Goal: Information Seeking & Learning: Learn about a topic

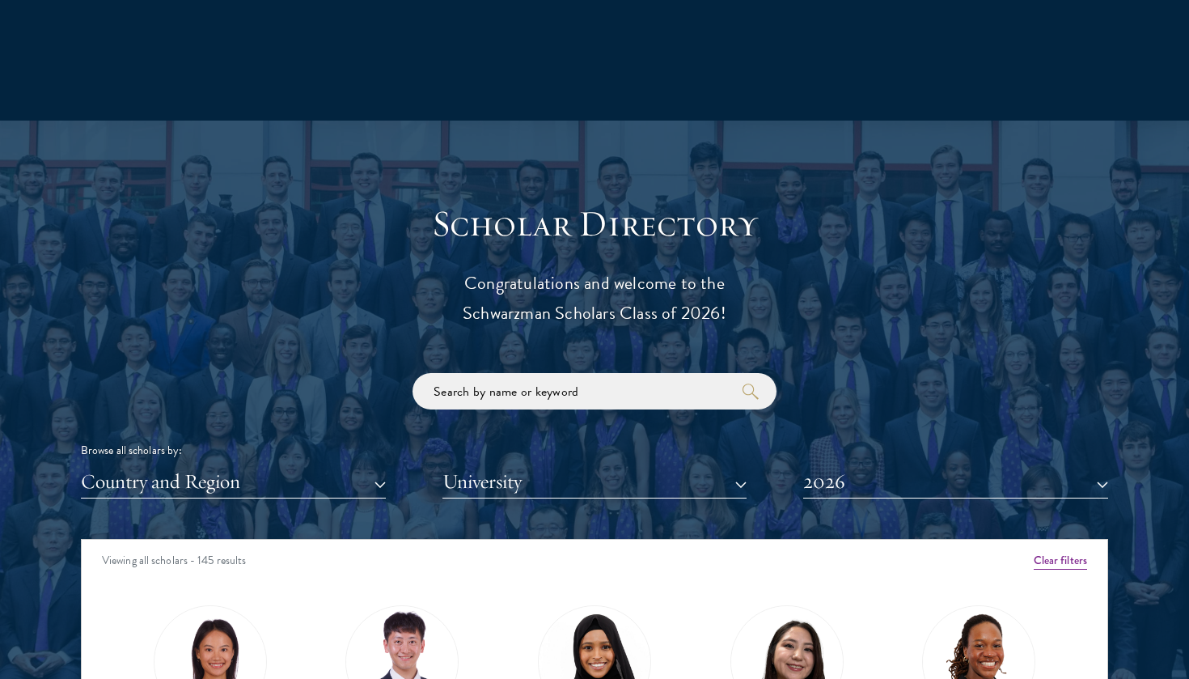
click at [350, 477] on button "Country and Region" at bounding box center [233, 481] width 305 height 33
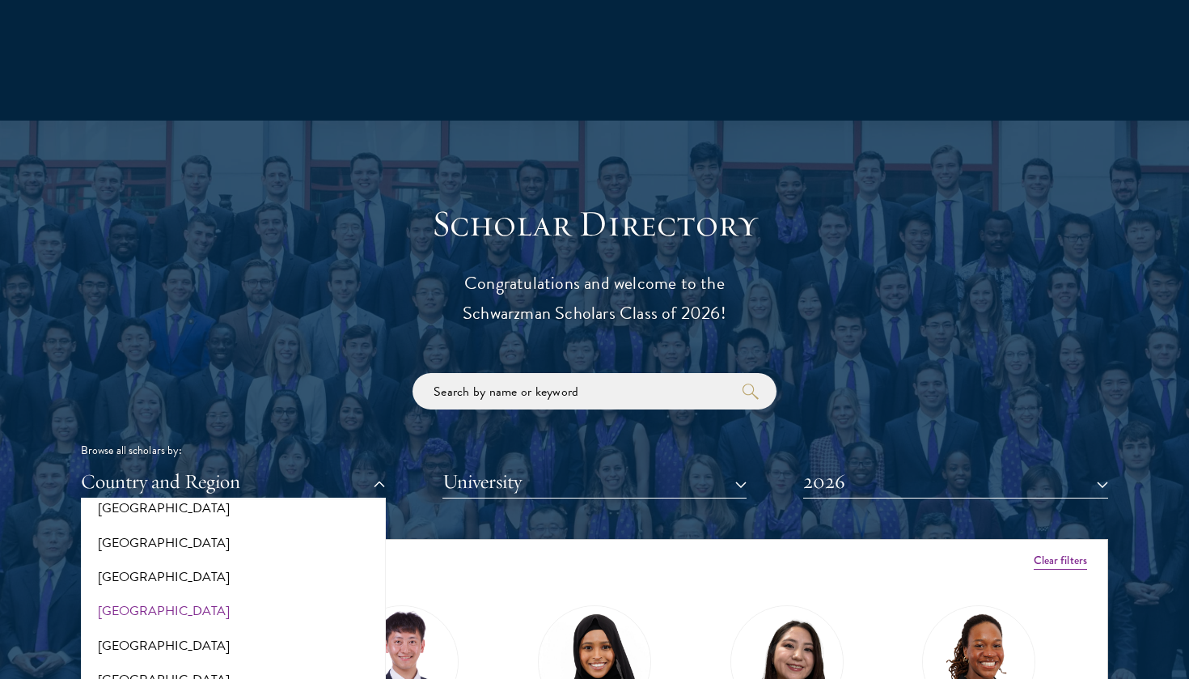
scroll to position [438, 0]
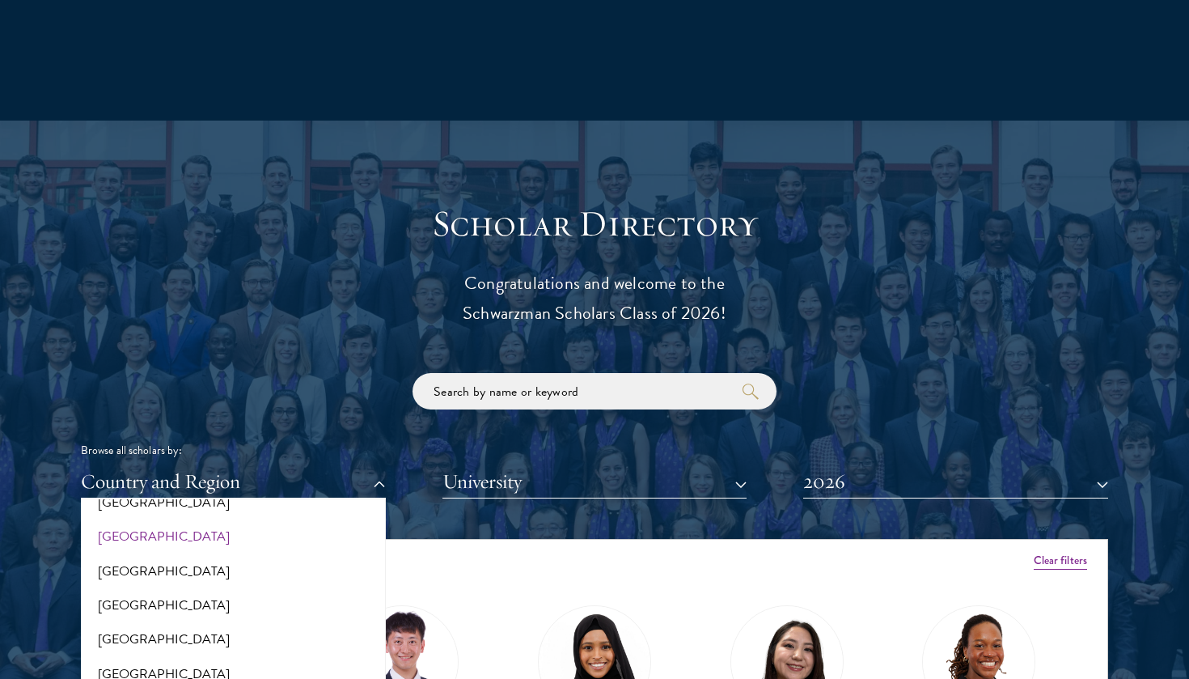
click at [233, 526] on button "[GEOGRAPHIC_DATA]" at bounding box center [233, 536] width 295 height 34
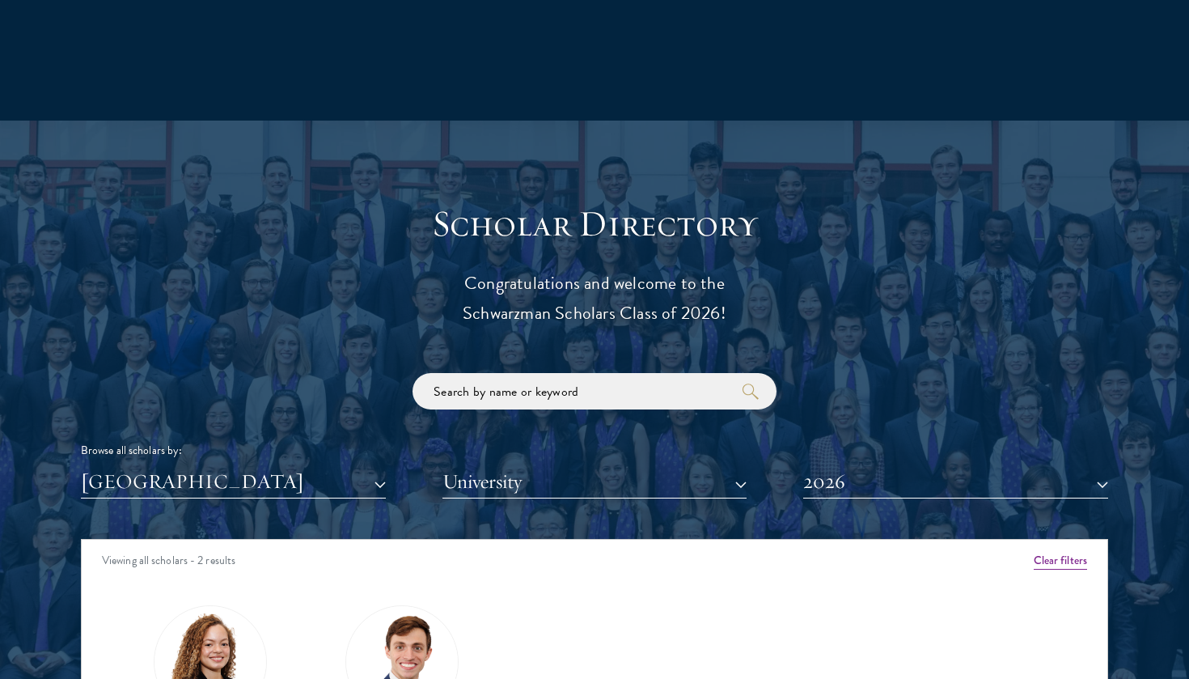
click at [811, 471] on button "2026" at bounding box center [955, 481] width 305 height 33
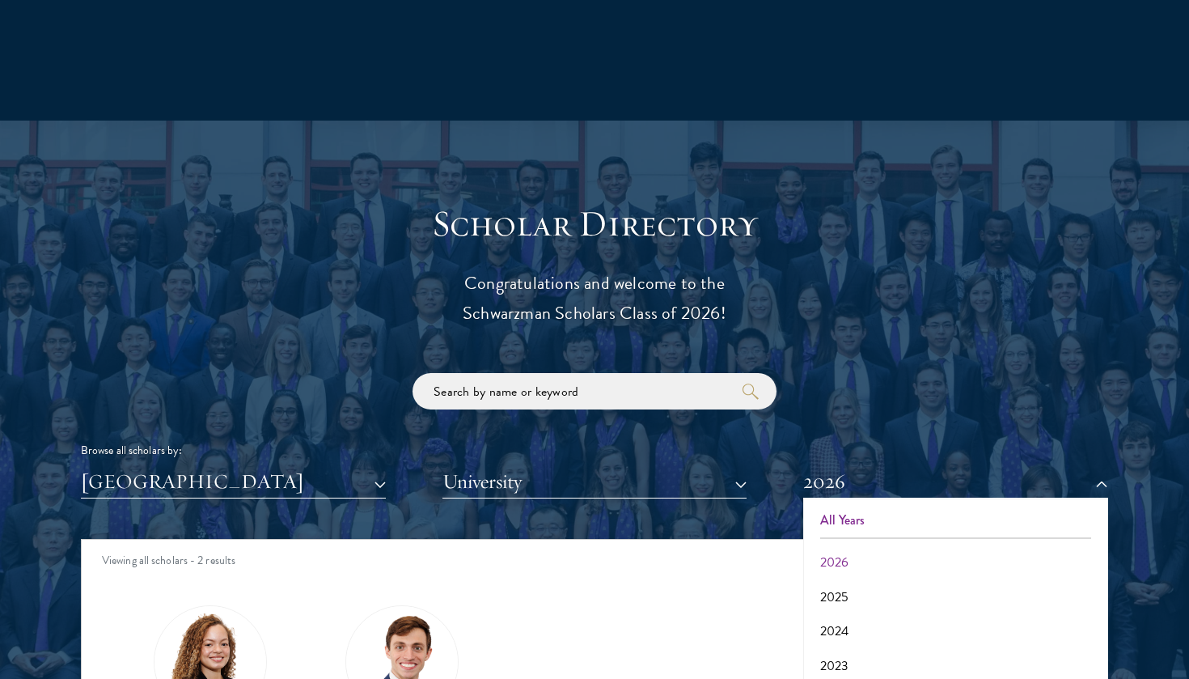
click at [828, 506] on button "All Years" at bounding box center [955, 520] width 295 height 34
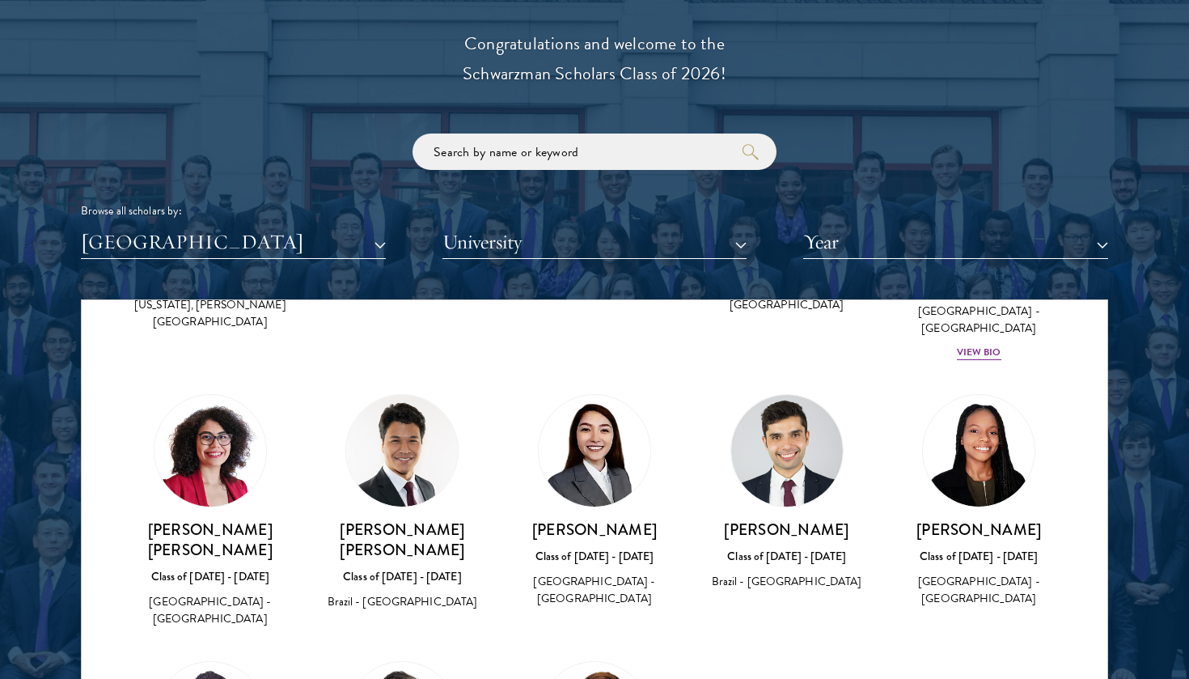
scroll to position [291, 0]
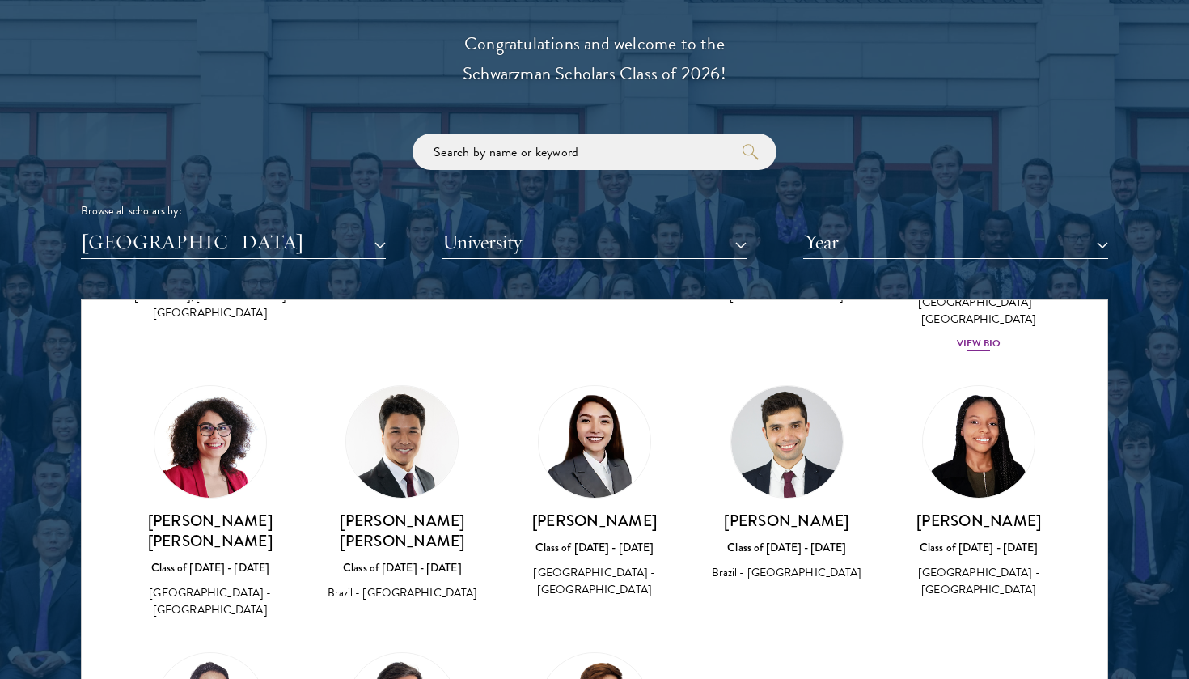
click at [989, 336] on div "View Bio" at bounding box center [979, 343] width 44 height 15
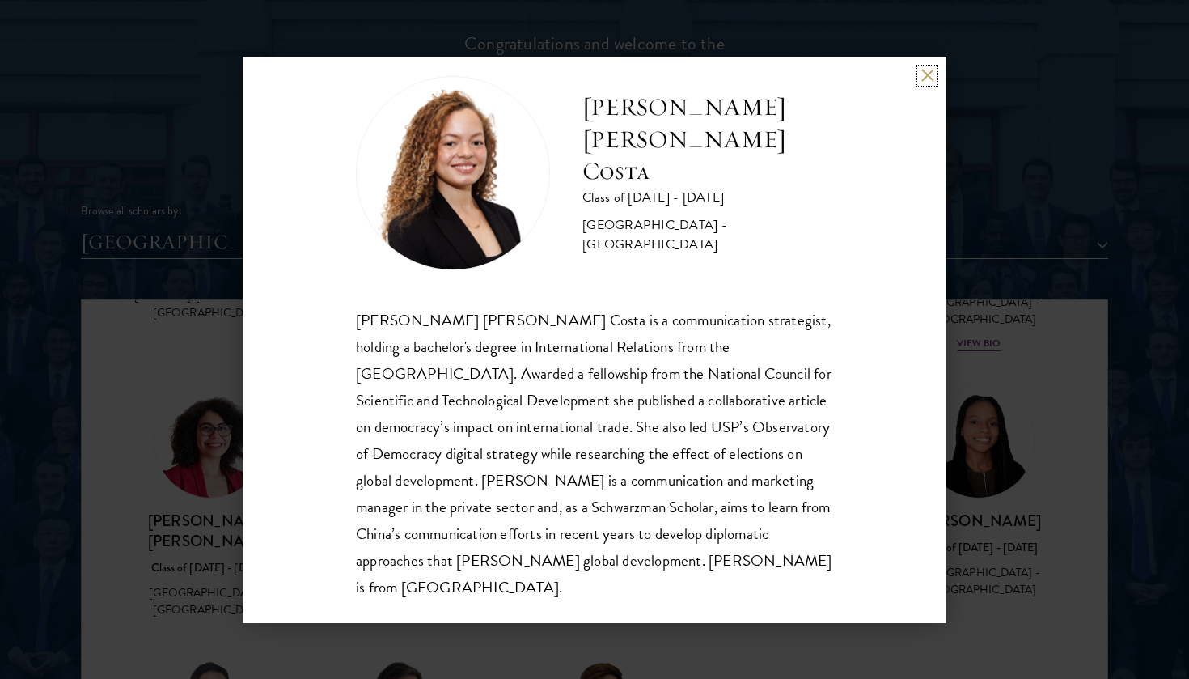
scroll to position [28, 0]
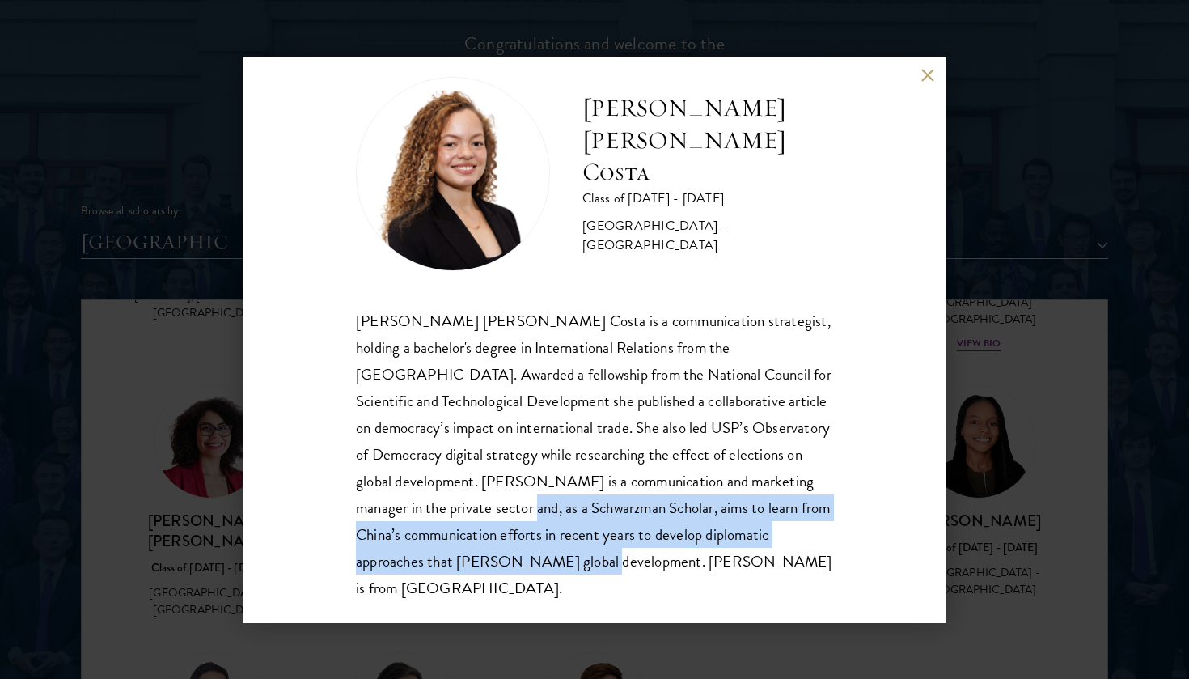
drag, startPoint x: 427, startPoint y: 510, endPoint x: 519, endPoint y: 564, distance: 107.0
click at [519, 564] on div "[PERSON_NAME] [PERSON_NAME] Costa is a communication strategist, holding a bach…" at bounding box center [594, 454] width 477 height 294
copy div "as a Schwarzman Scholar, aims to learn from China’s communication efforts in re…"
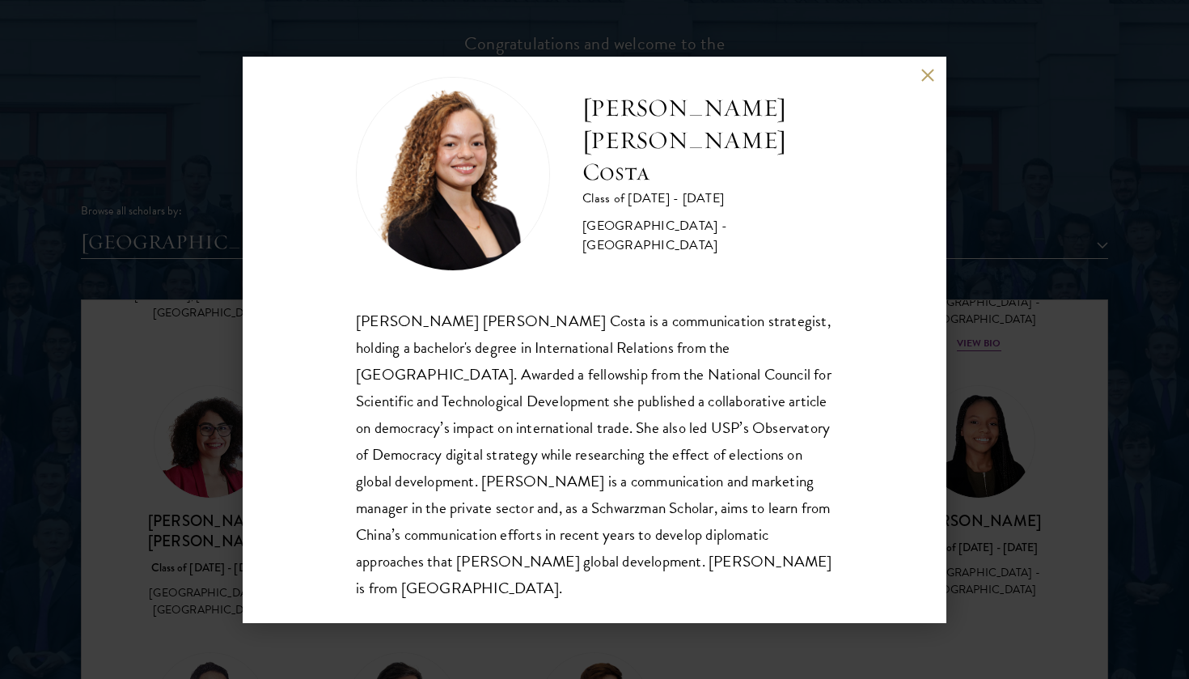
click at [727, 234] on div "[PERSON_NAME] [PERSON_NAME] Costa Class of [DATE] - [DATE] [GEOGRAPHIC_DATA] - …" at bounding box center [594, 174] width 477 height 194
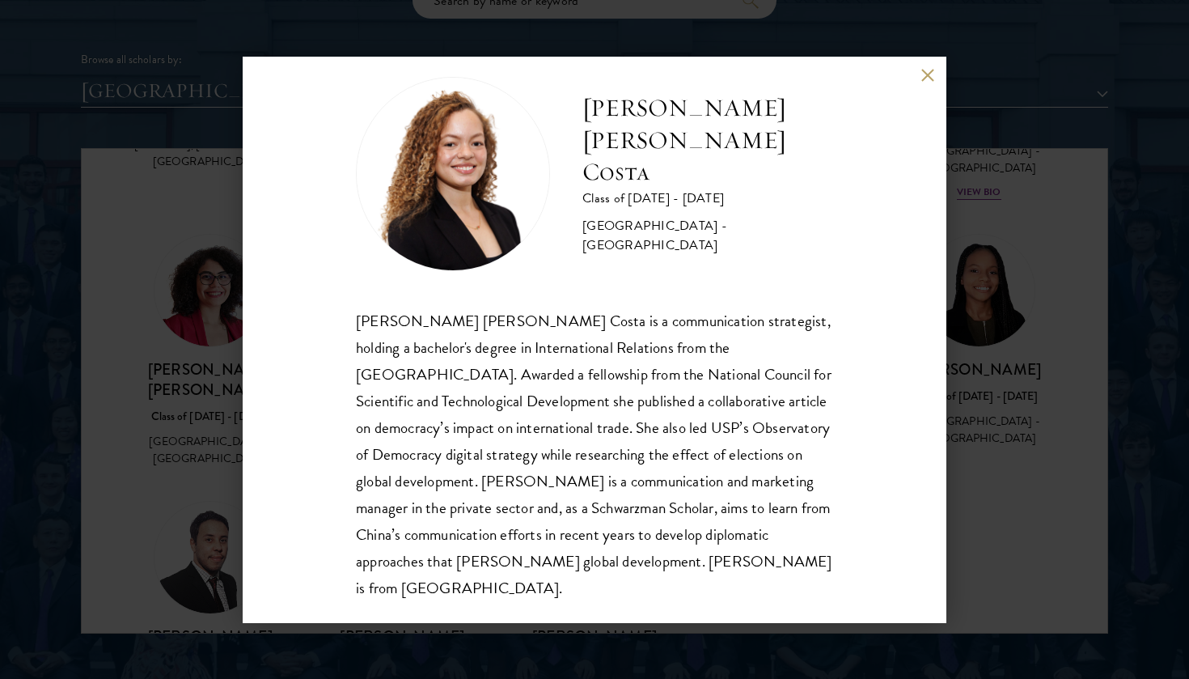
scroll to position [2037, 0]
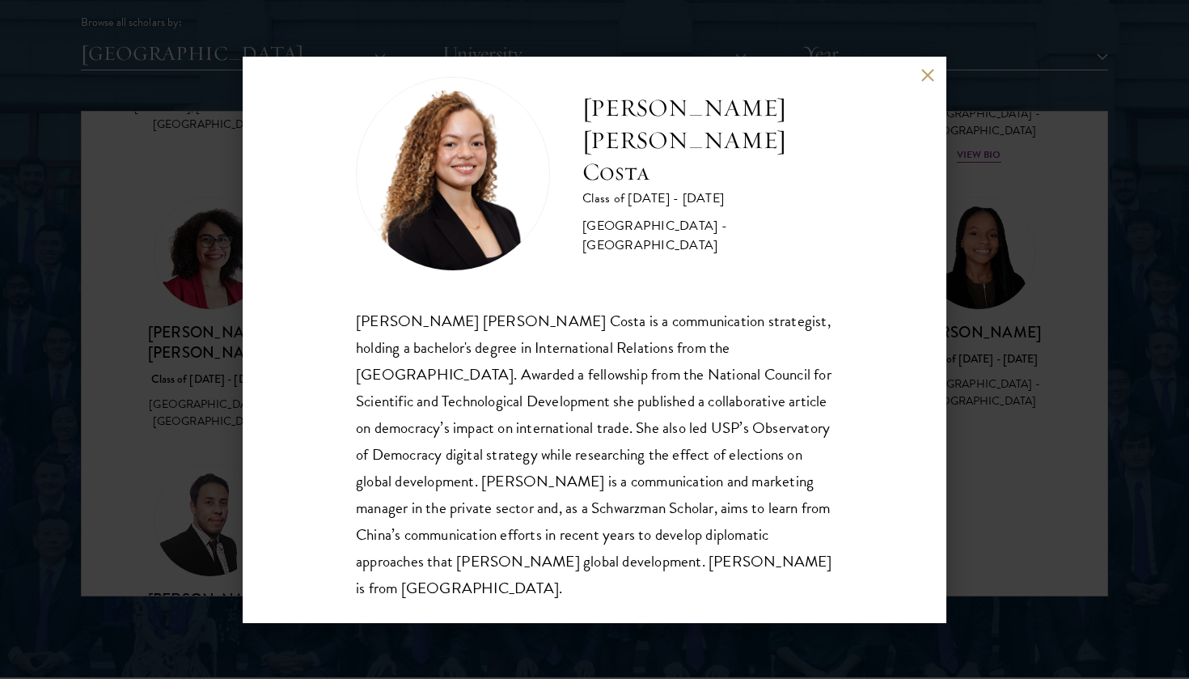
click at [926, 74] on button at bounding box center [928, 76] width 14 height 14
